Goal: Information Seeking & Learning: Get advice/opinions

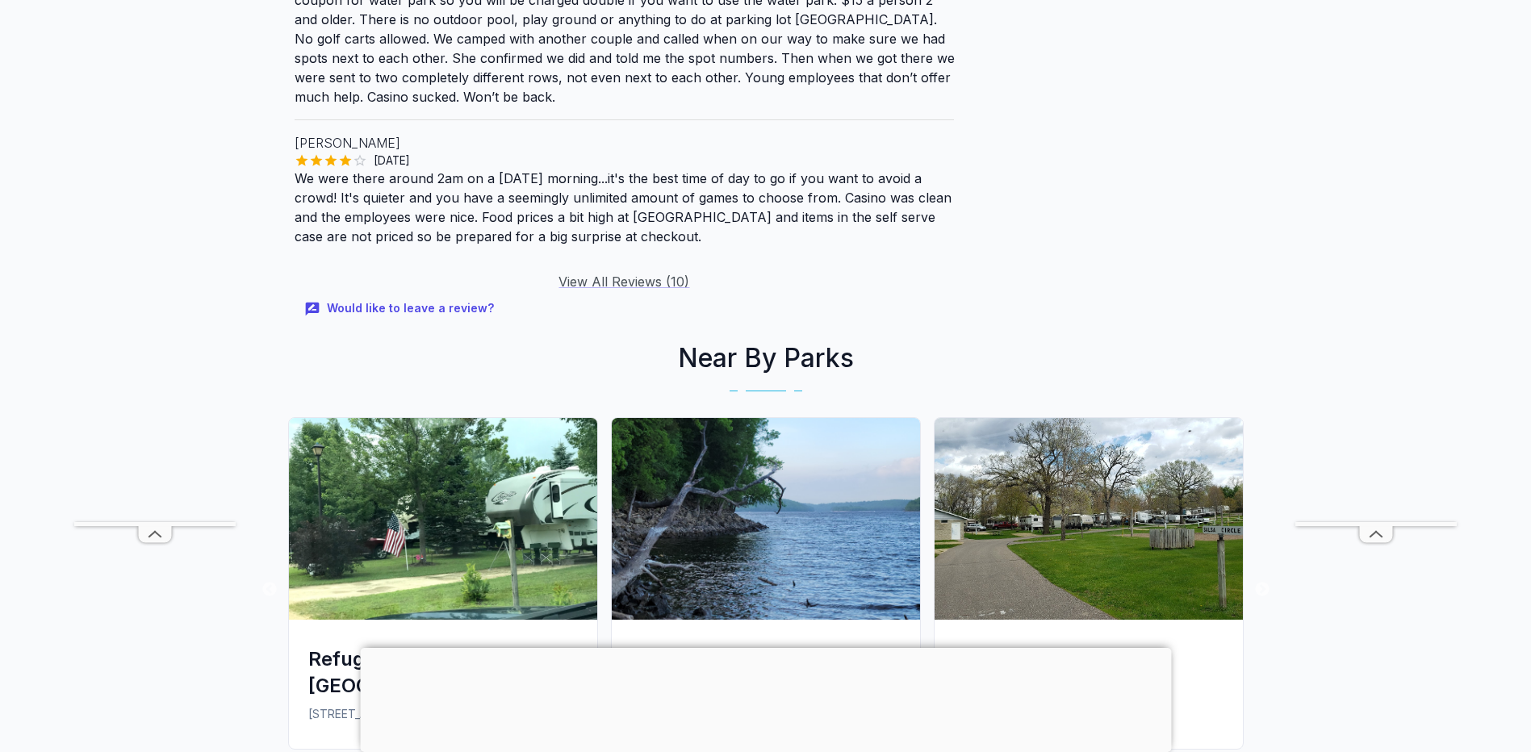
scroll to position [2179, 0]
click at [633, 279] on link "View All Reviews ( 10 )" at bounding box center [624, 281] width 131 height 16
